Goal: Transaction & Acquisition: Purchase product/service

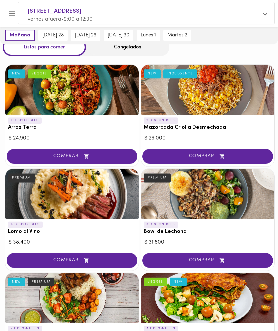
scroll to position [38, 0]
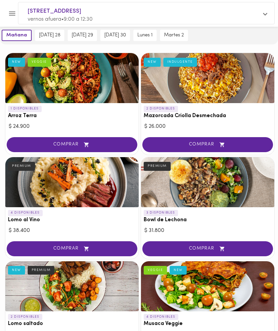
click at [53, 196] on div at bounding box center [71, 182] width 133 height 50
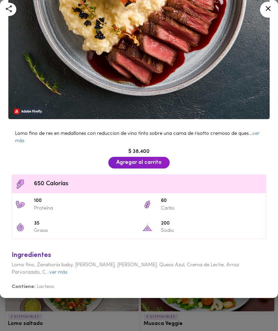
scroll to position [175, 0]
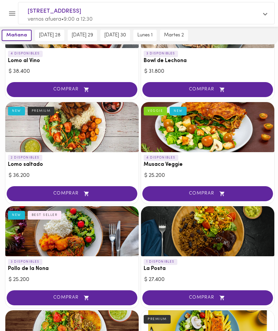
click at [172, 230] on div at bounding box center [207, 231] width 133 height 50
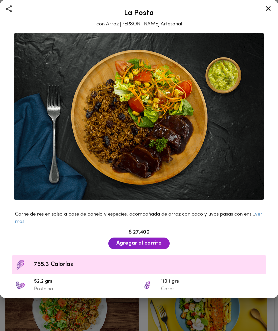
scroll to position [-2, 0]
click at [269, 9] on icon at bounding box center [268, 8] width 5 height 5
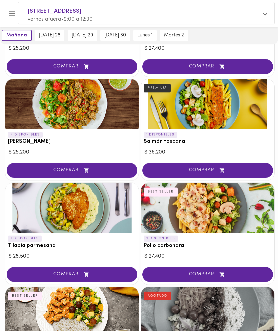
click at [185, 205] on div at bounding box center [207, 208] width 133 height 50
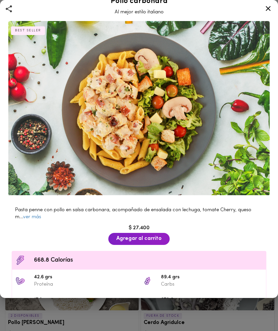
scroll to position [12, 0]
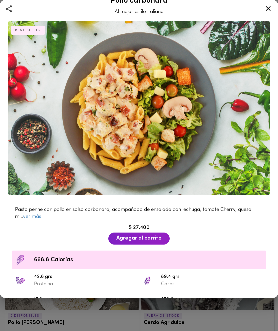
click at [268, 7] on icon at bounding box center [268, 8] width 8 height 8
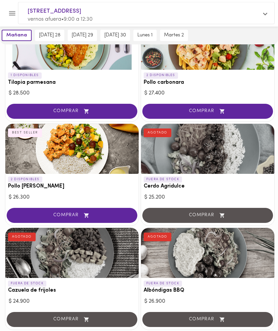
scroll to position [593, 0]
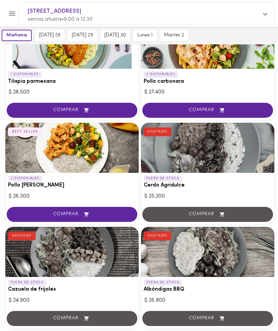
click at [45, 152] on div at bounding box center [71, 148] width 133 height 50
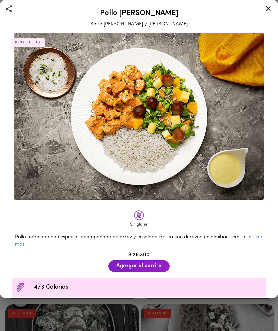
click at [269, 10] on icon at bounding box center [268, 8] width 8 height 8
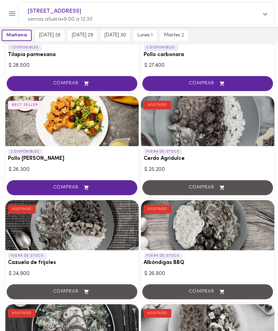
click at [49, 36] on span "[DATE] 28" at bounding box center [49, 35] width 21 height 6
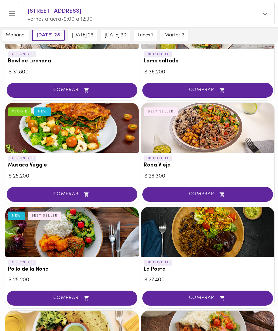
scroll to position [245, 0]
